Goal: Transaction & Acquisition: Purchase product/service

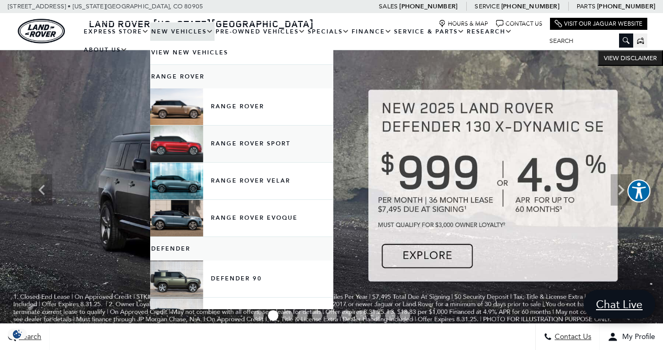
click at [260, 158] on link "Range Rover Sport" at bounding box center [241, 144] width 183 height 37
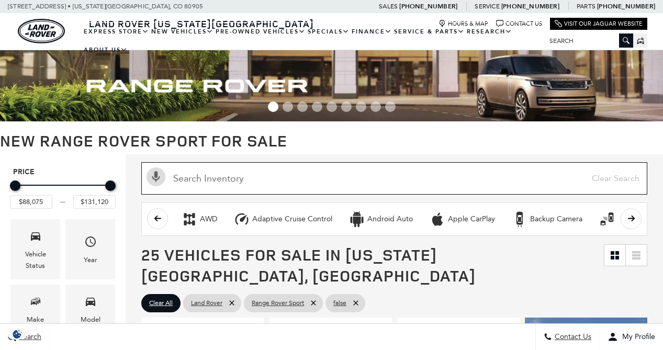
click at [281, 181] on input "text" at bounding box center [394, 178] width 506 height 32
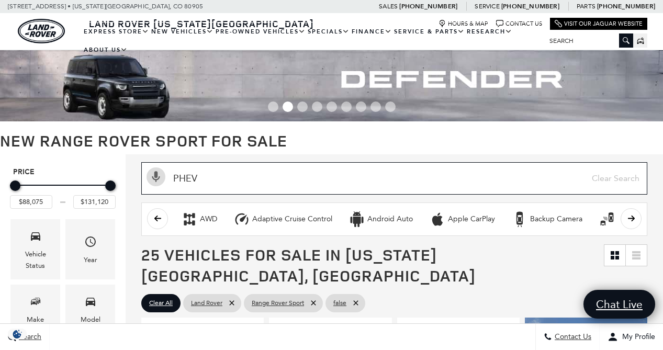
type input "PHEV"
type input "$102,860"
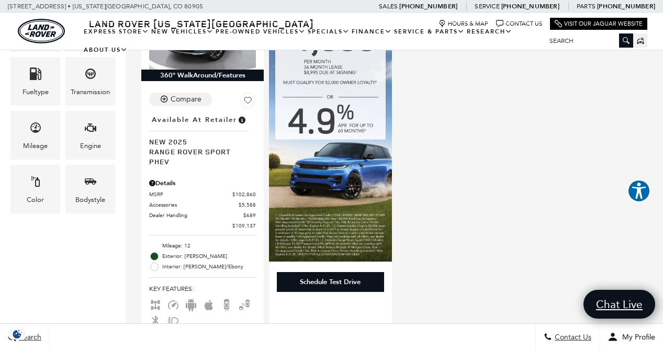
scroll to position [264, 0]
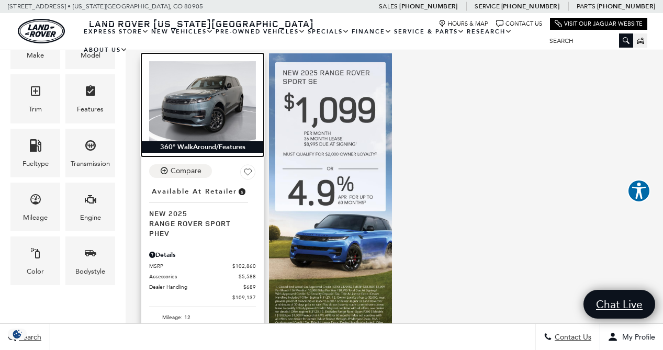
click at [218, 98] on img at bounding box center [202, 101] width 107 height 80
